Goal: Obtain resource: Download file/media

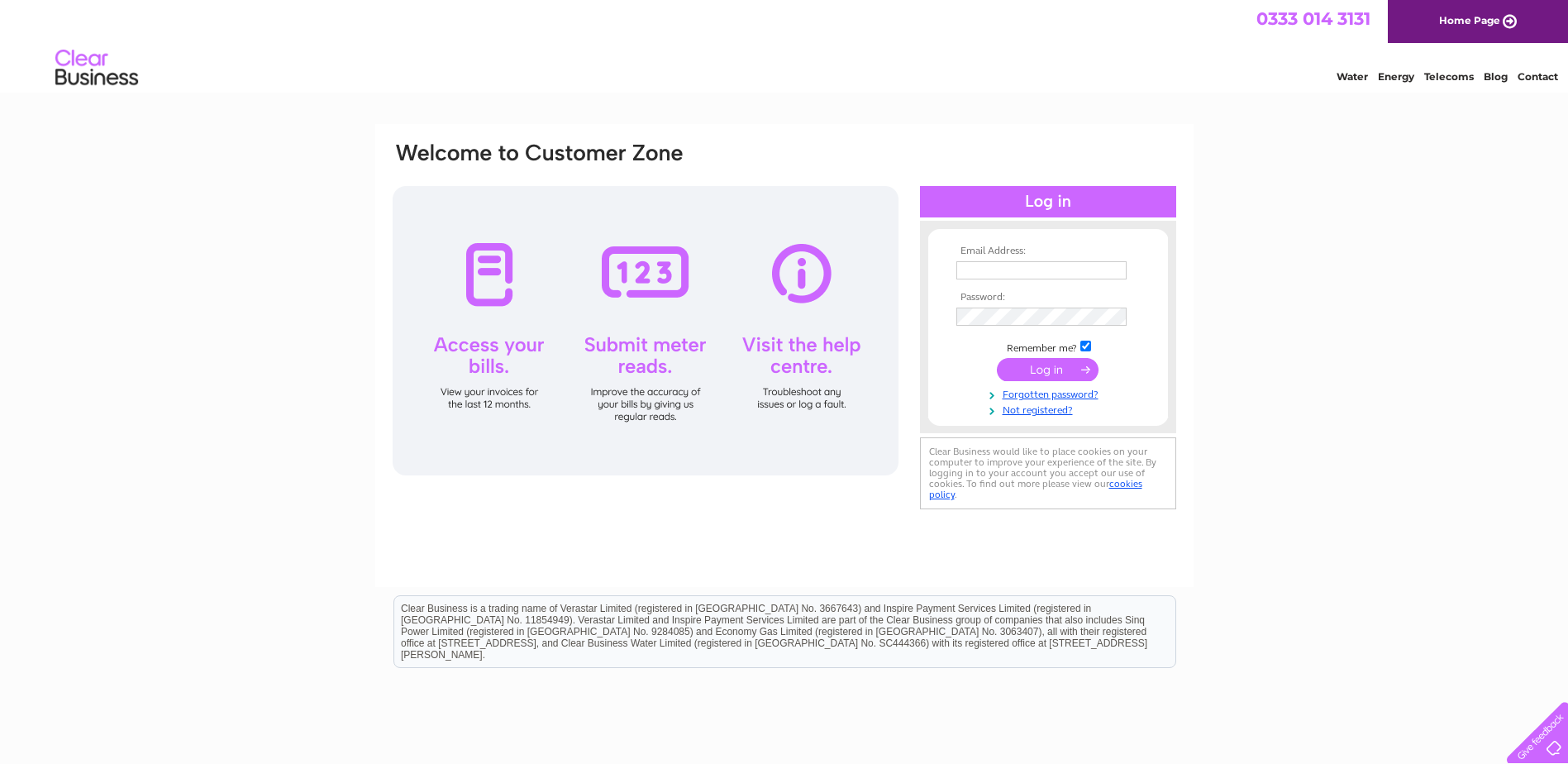
type input "accounts@tridentbc.com"
click at [1029, 364] on input "submit" at bounding box center [1048, 369] width 101 height 23
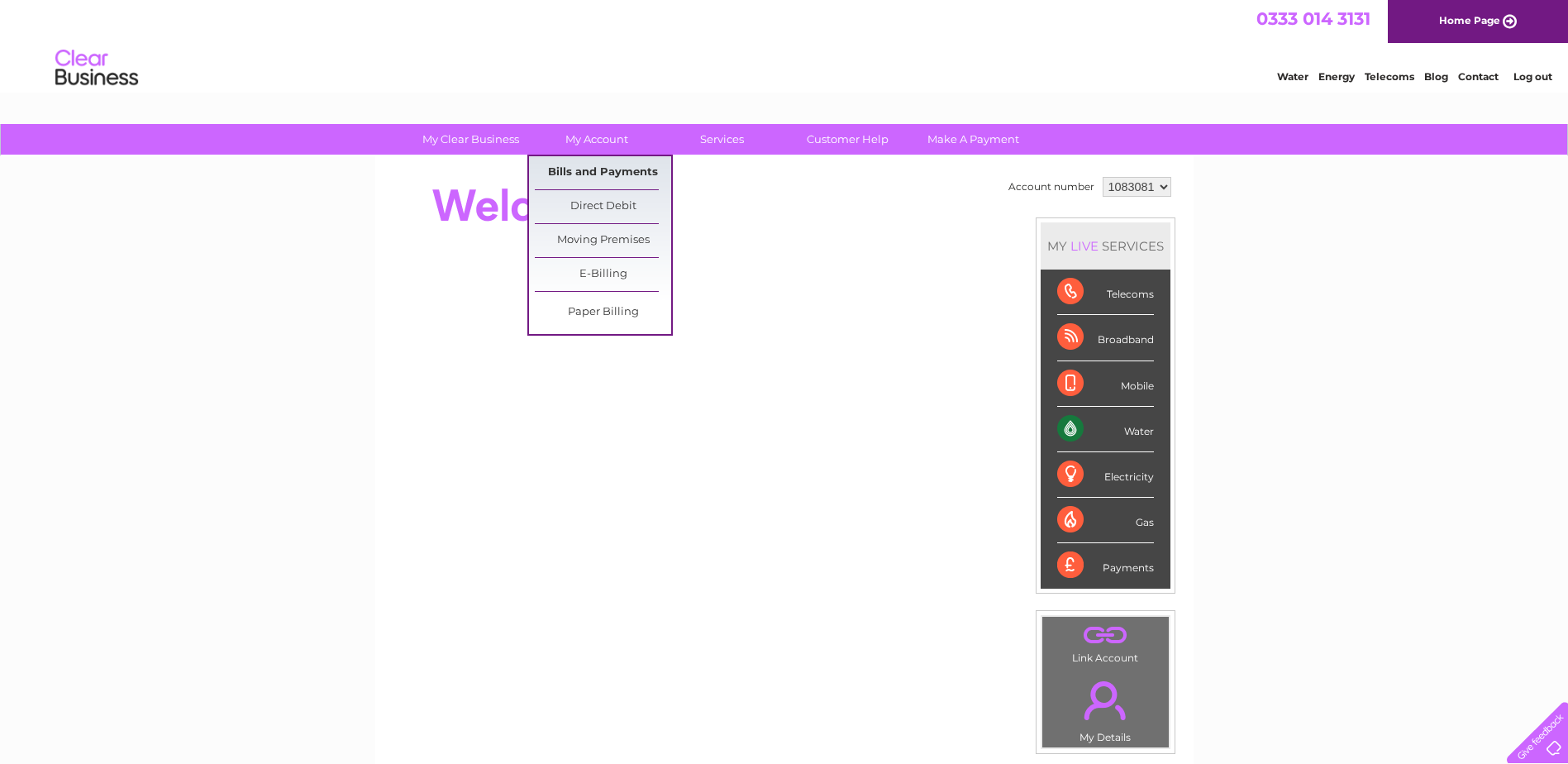
click at [587, 173] on link "Bills and Payments" at bounding box center [602, 173] width 136 height 33
click at [584, 170] on link "Bills and Payments" at bounding box center [602, 173] width 136 height 33
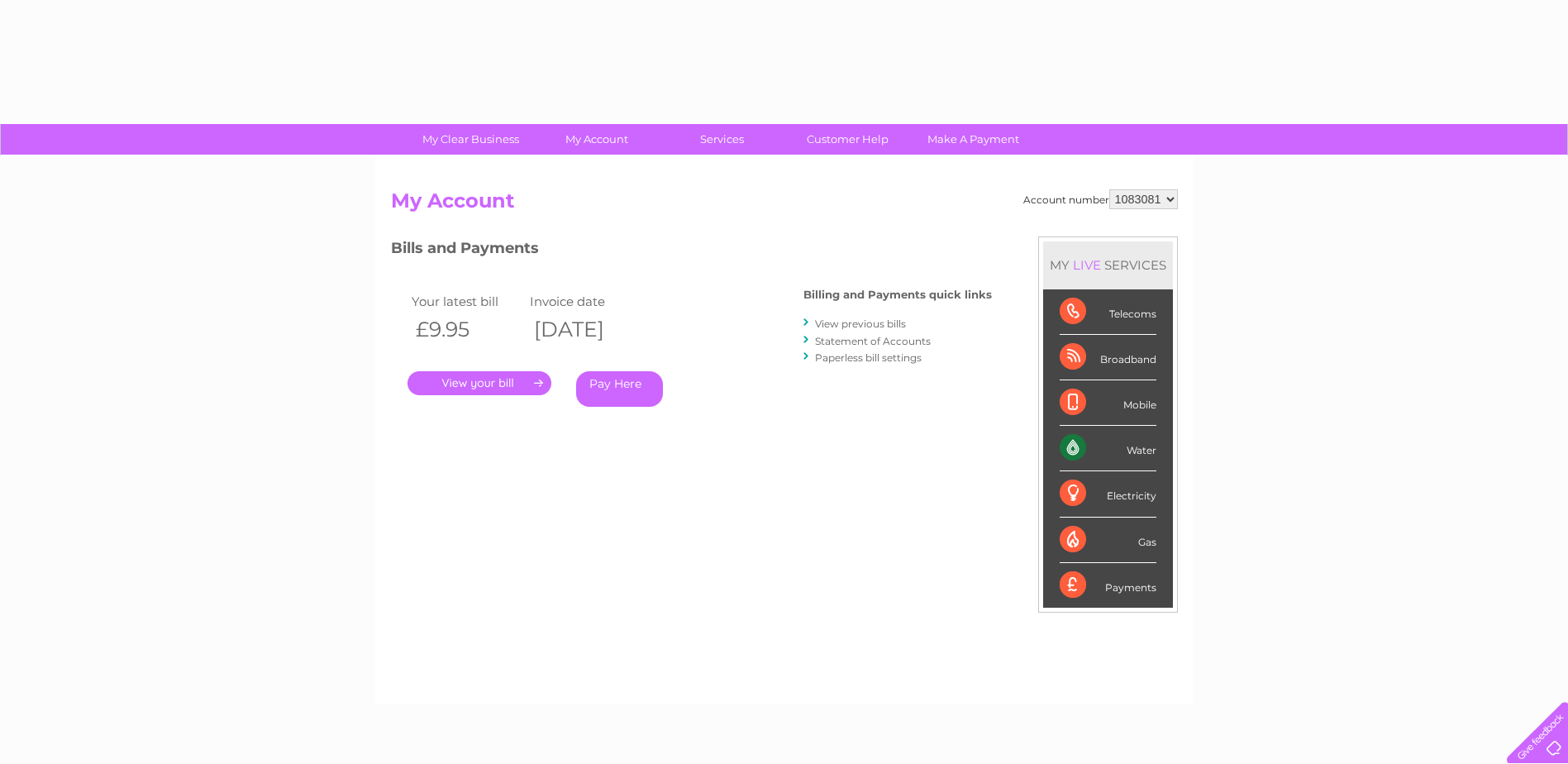
click at [493, 380] on link "." at bounding box center [479, 382] width 144 height 24
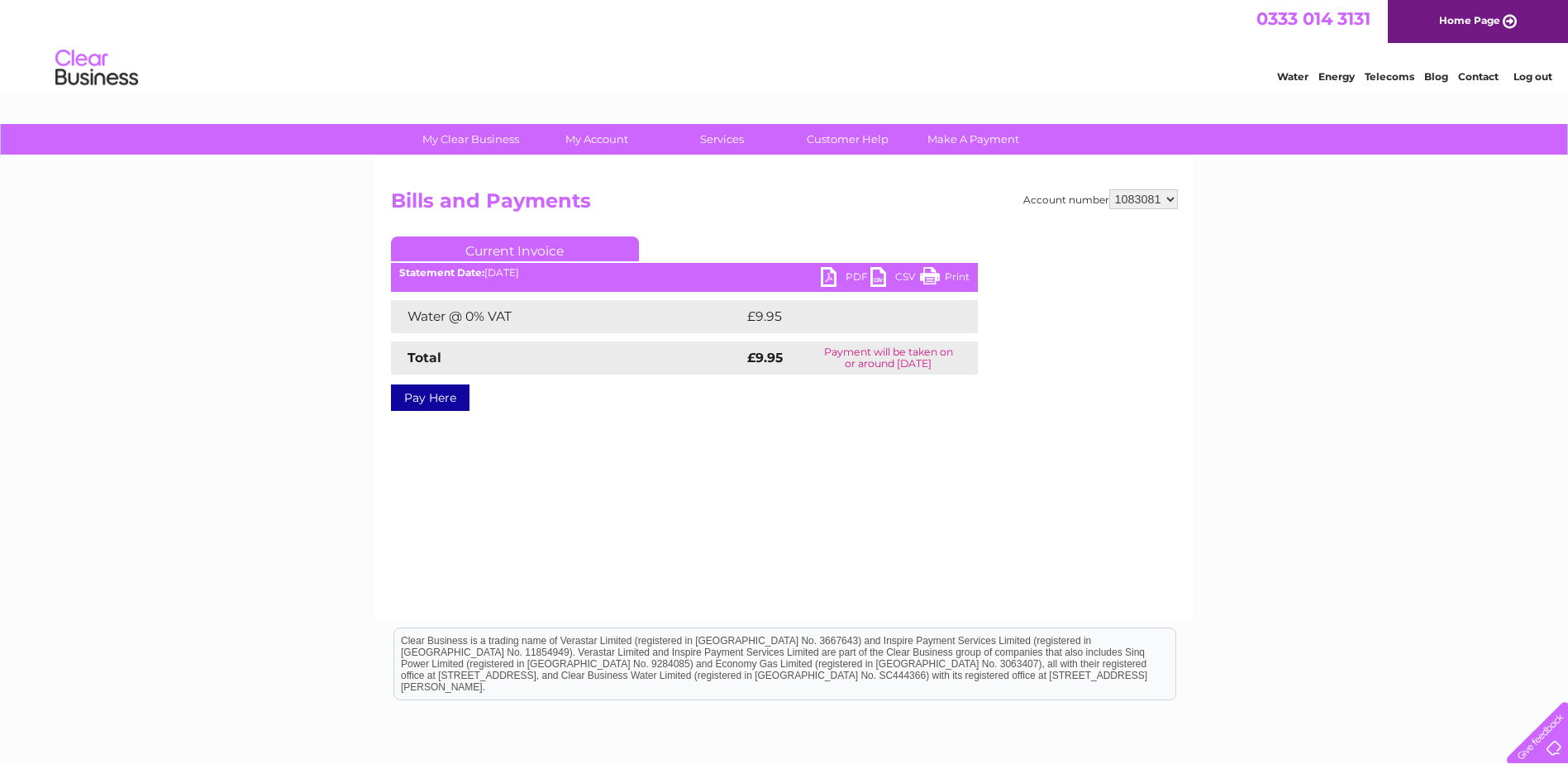
click at [832, 276] on link "PDF" at bounding box center [846, 278] width 50 height 24
click at [1147, 201] on select "1083081 1128335" at bounding box center [1143, 199] width 68 height 20
select select "1128335"
click at [1109, 189] on select "1083081 1128335" at bounding box center [1143, 199] width 68 height 20
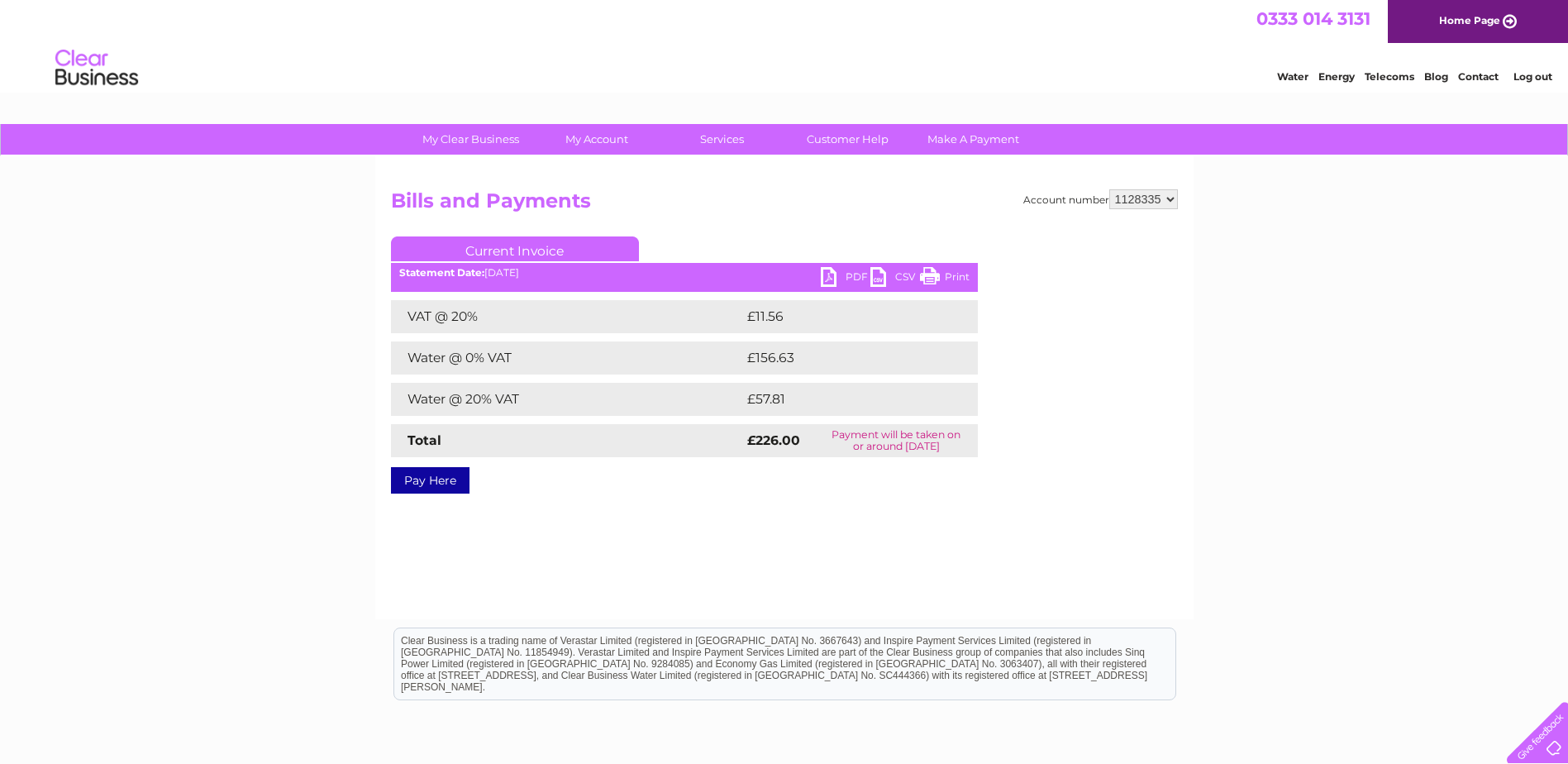
click at [832, 277] on link "PDF" at bounding box center [846, 278] width 50 height 24
